Goal: Information Seeking & Learning: Learn about a topic

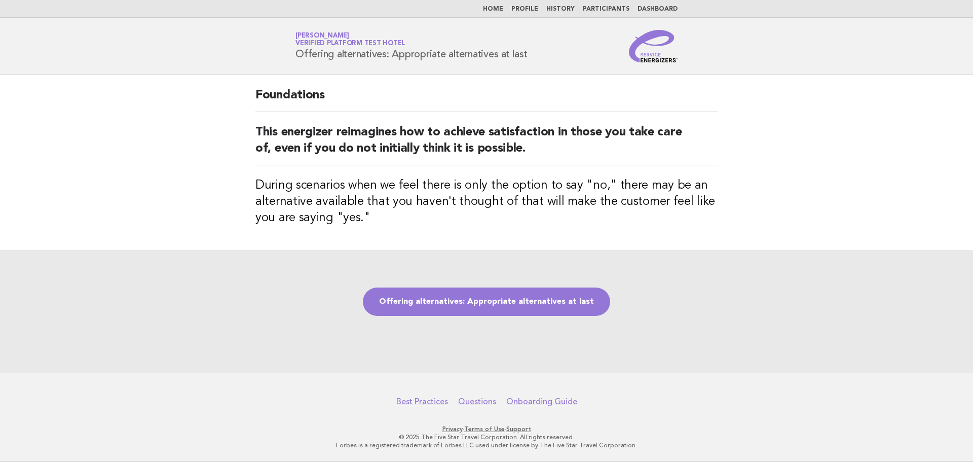
click at [503, 11] on link "Home" at bounding box center [493, 9] width 20 height 6
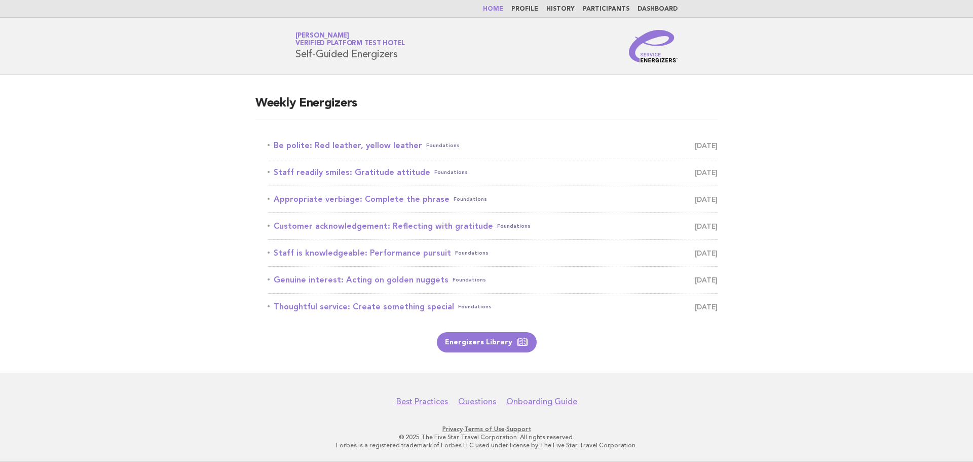
click at [525, 10] on link "Profile" at bounding box center [524, 9] width 27 height 6
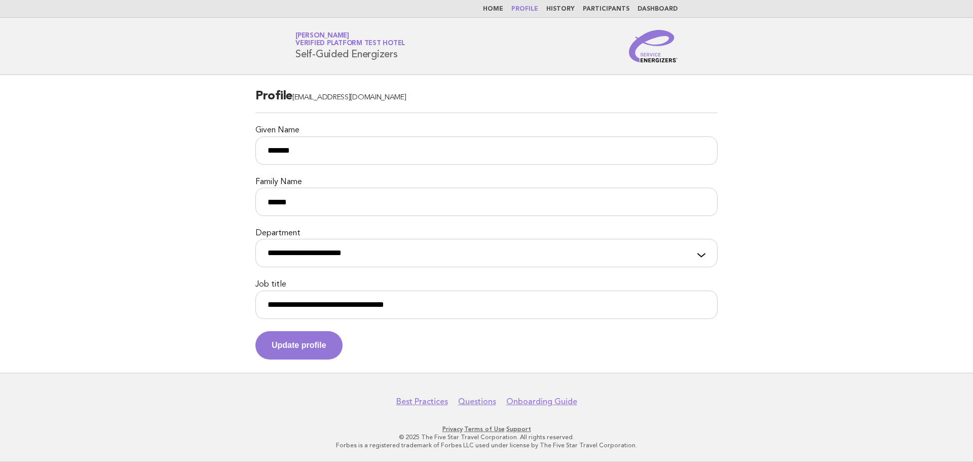
click at [564, 6] on link "History" at bounding box center [560, 9] width 28 height 6
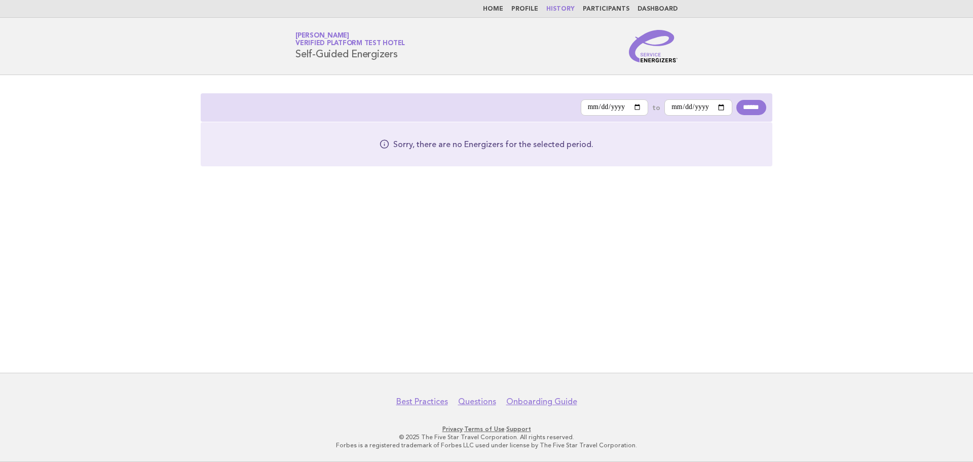
click at [598, 11] on link "Participants" at bounding box center [606, 9] width 47 height 6
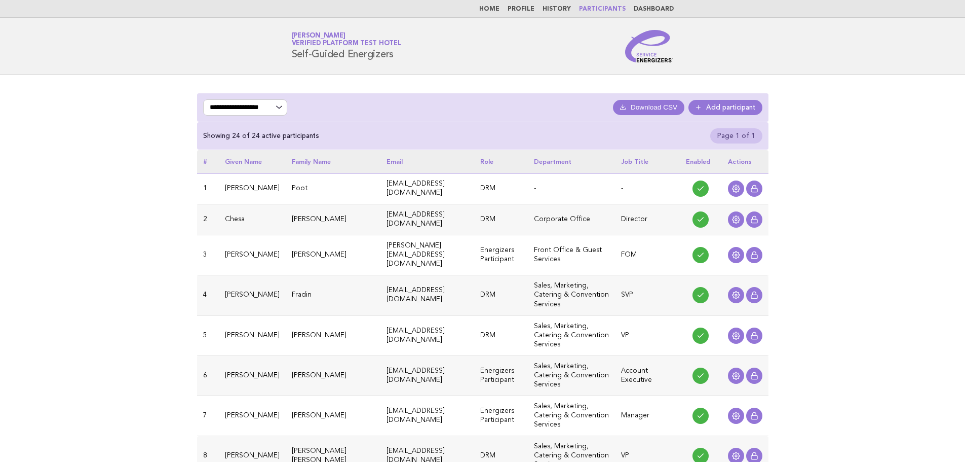
click at [652, 5] on li "Dashboard" at bounding box center [654, 9] width 40 height 8
click at [651, 9] on link "Dashboard" at bounding box center [654, 9] width 40 height 6
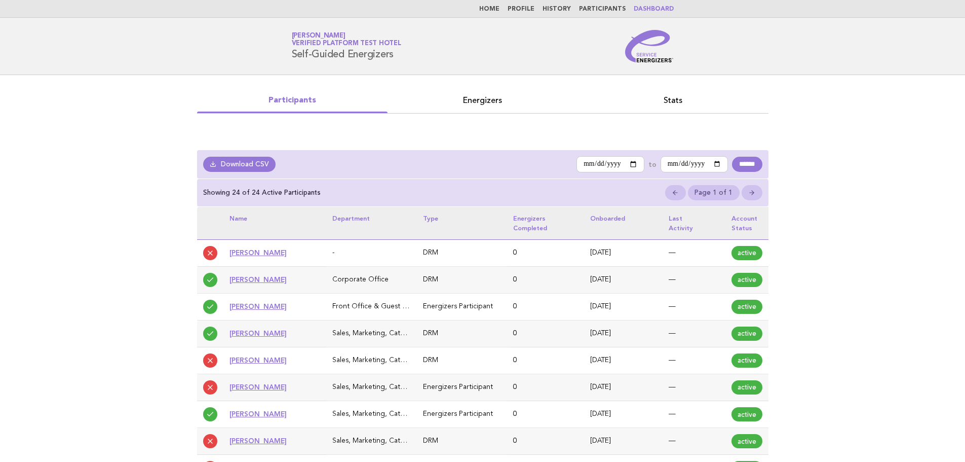
click at [492, 103] on link "Energizers" at bounding box center [483, 100] width 191 height 14
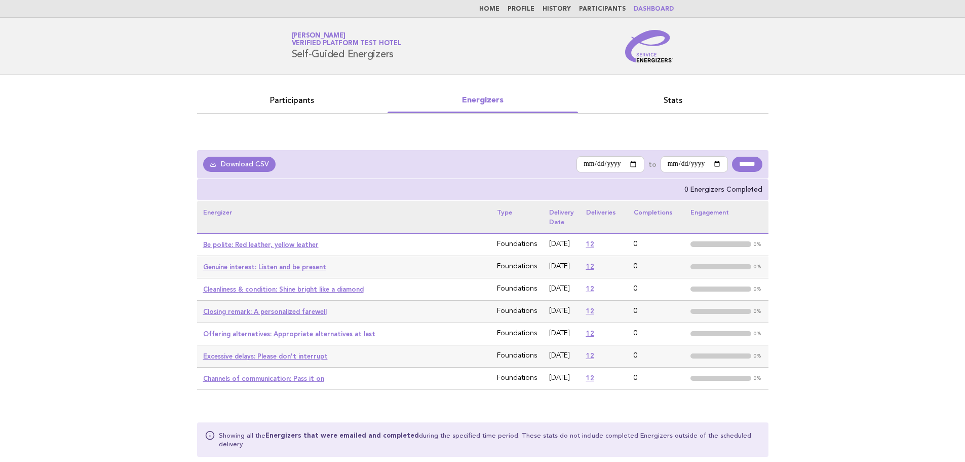
click at [669, 97] on link "Stats" at bounding box center [673, 100] width 191 height 14
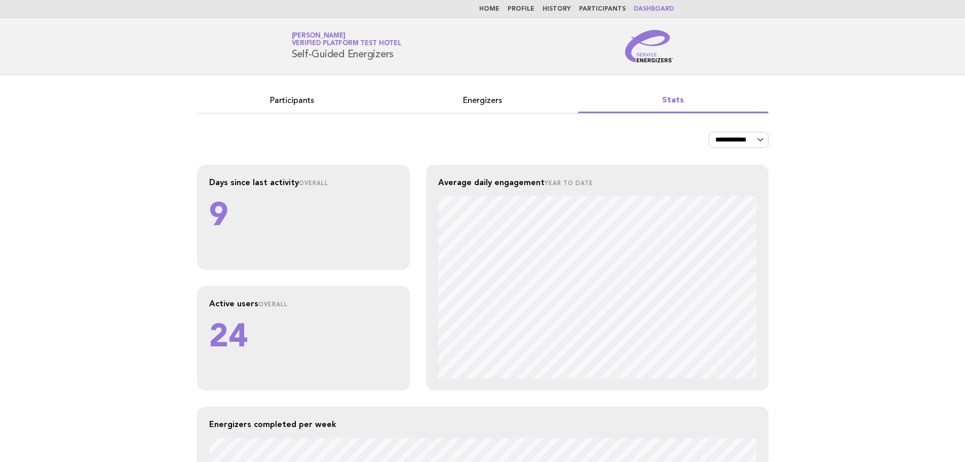
click at [500, 8] on link "Home" at bounding box center [489, 9] width 20 height 6
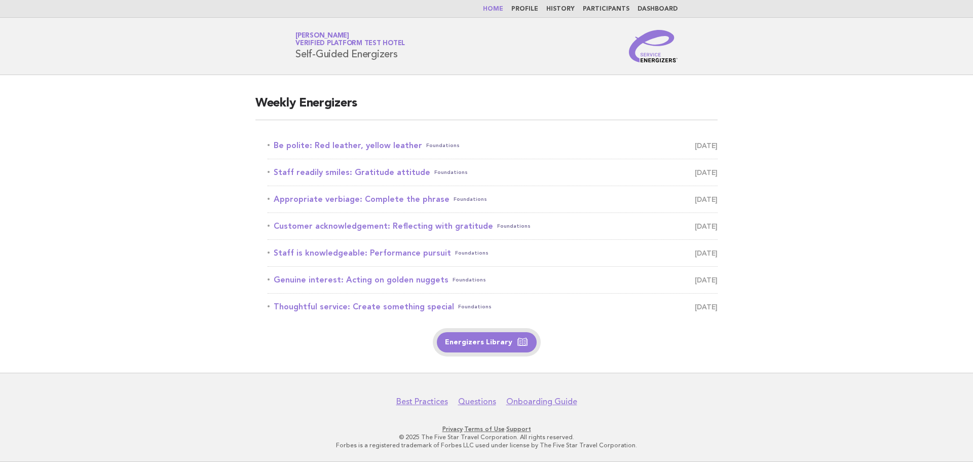
click at [475, 346] on link "Energizers Library" at bounding box center [487, 342] width 100 height 20
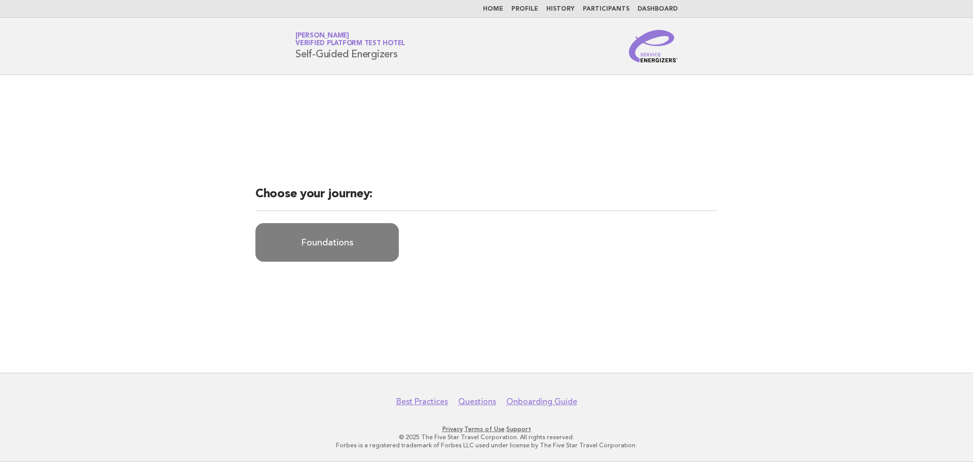
click at [336, 247] on link "Foundations" at bounding box center [326, 242] width 143 height 39
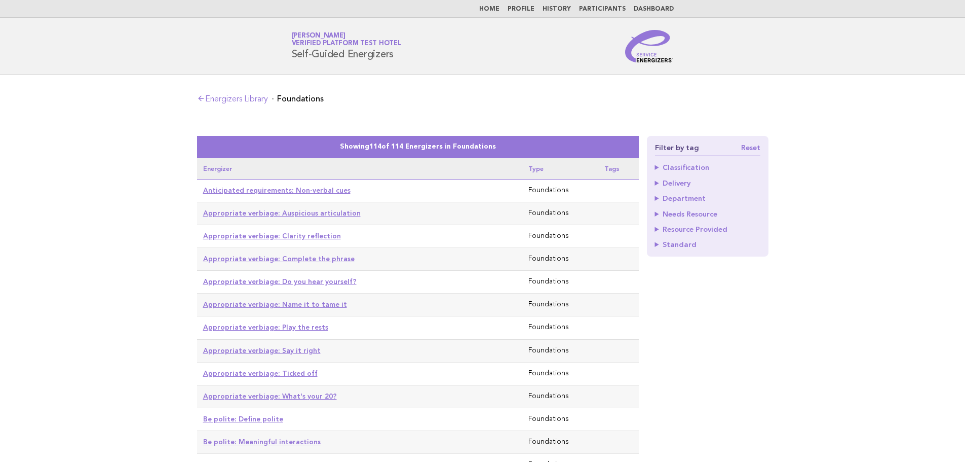
click at [657, 166] on summary "Classification" at bounding box center [707, 167] width 105 height 7
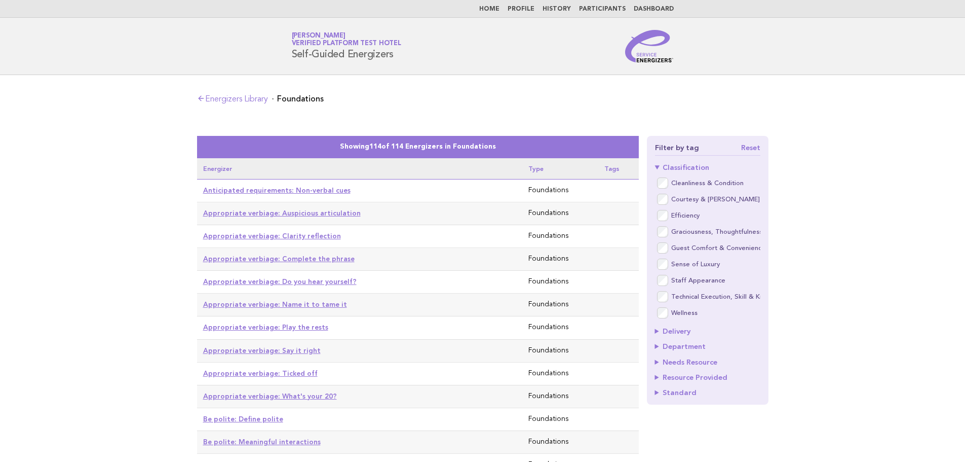
click at [657, 166] on summary "Classification" at bounding box center [707, 167] width 105 height 7
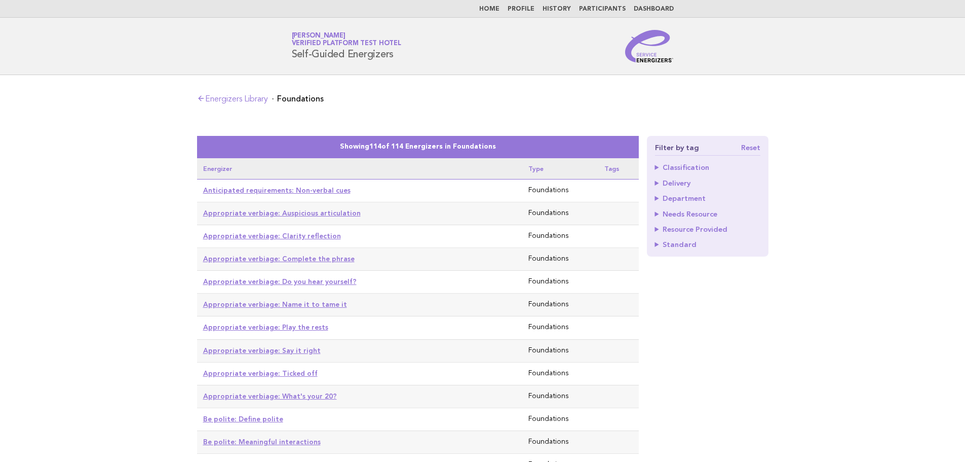
click at [658, 180] on summary "Delivery" at bounding box center [707, 182] width 105 height 7
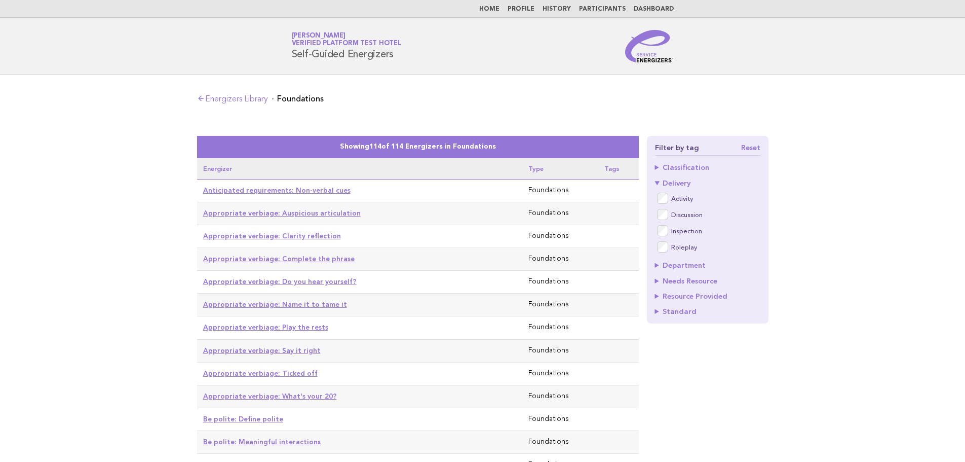
click at [658, 180] on summary "Delivery" at bounding box center [707, 182] width 105 height 7
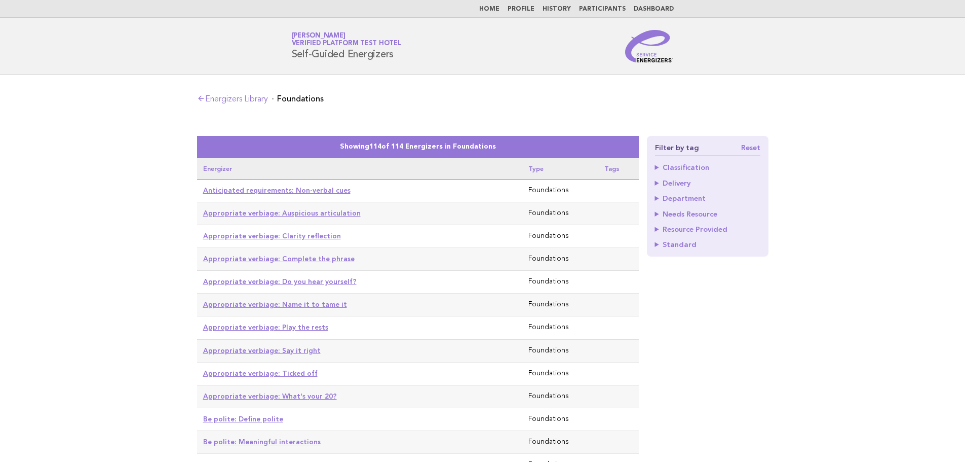
click at [655, 197] on summary "Department" at bounding box center [707, 198] width 105 height 7
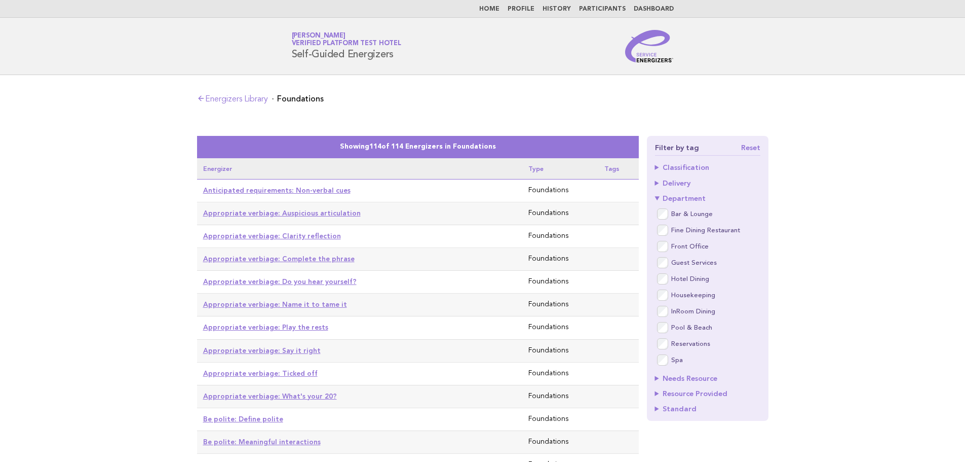
click at [655, 197] on summary "Department" at bounding box center [707, 198] width 105 height 7
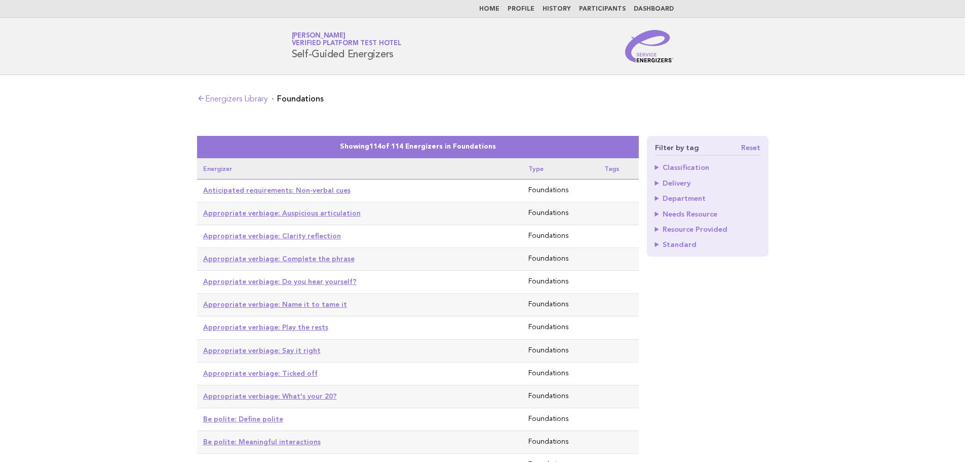
click at [658, 212] on summary "Needs Resource" at bounding box center [707, 213] width 105 height 7
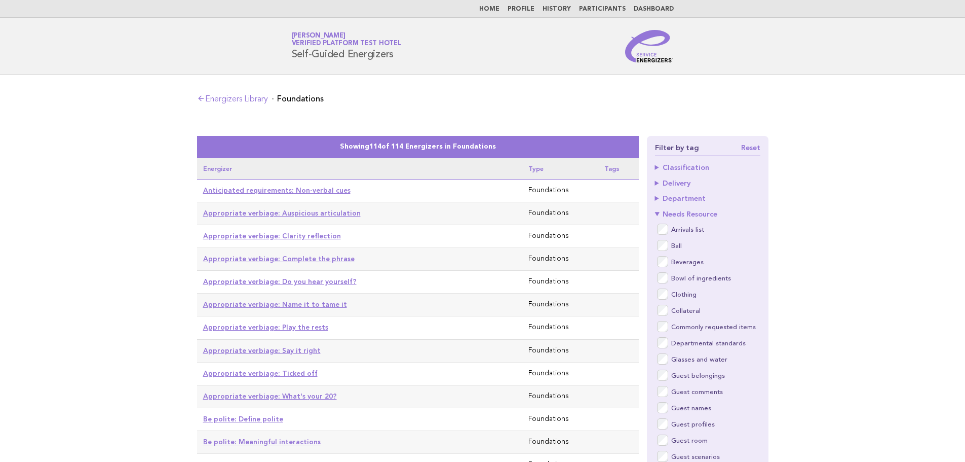
click at [658, 212] on summary "Needs Resource" at bounding box center [707, 213] width 105 height 7
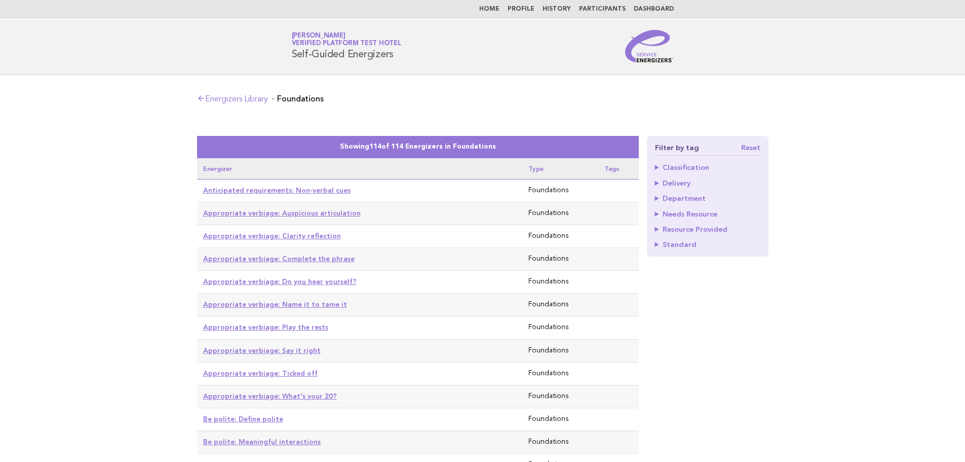
click at [657, 229] on summary "Resource Provided" at bounding box center [707, 228] width 105 height 7
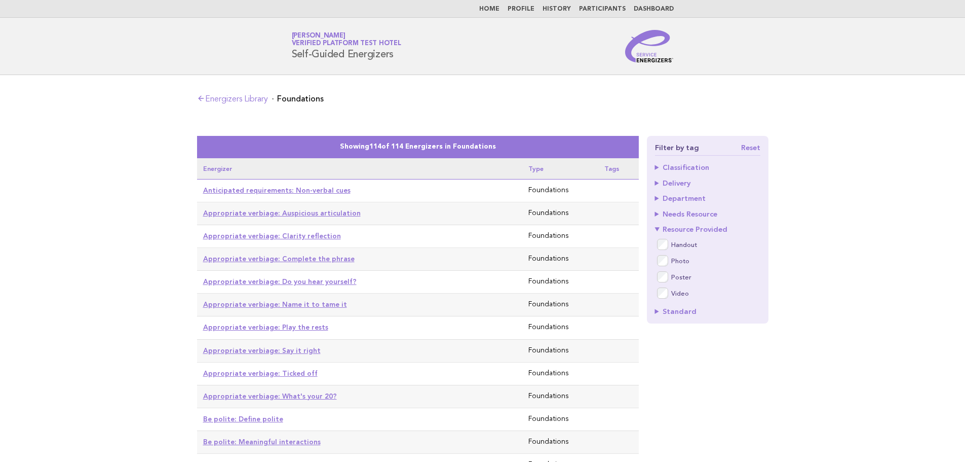
click at [657, 229] on summary "Resource Provided" at bounding box center [707, 228] width 105 height 7
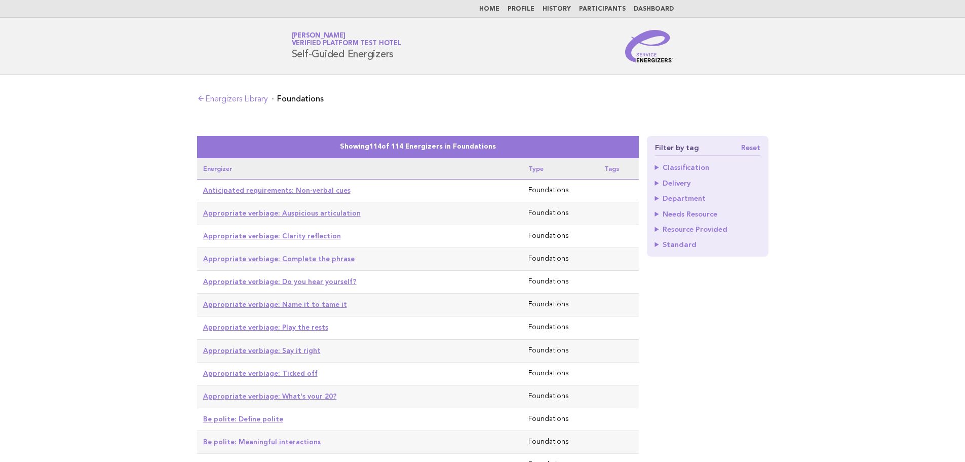
click at [658, 244] on summary "Standard" at bounding box center [707, 244] width 105 height 7
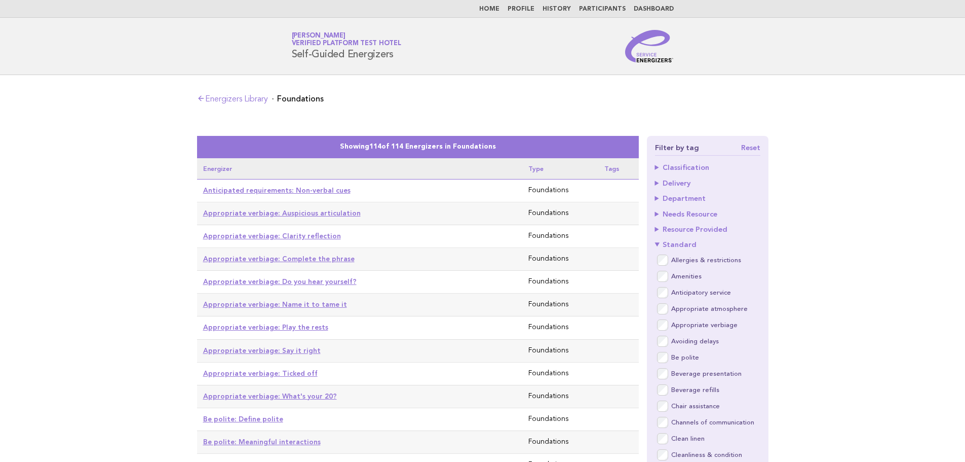
click at [658, 244] on summary "Standard" at bounding box center [707, 244] width 105 height 7
